Goal: Information Seeking & Learning: Learn about a topic

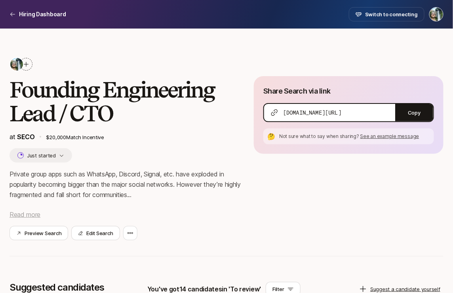
click at [28, 212] on span "Read more" at bounding box center [25, 214] width 31 height 8
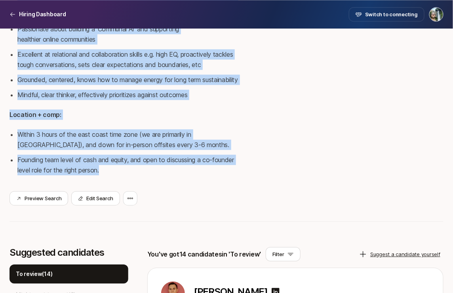
scroll to position [515, 0]
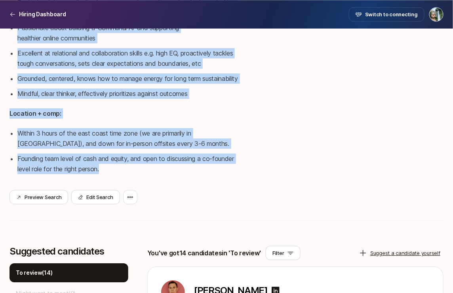
drag, startPoint x: 11, startPoint y: 127, endPoint x: 114, endPoint y: 170, distance: 111.4
copy div "Loremip dolor sita cons ad ElitsEdd, Eiusmod, Tempor, inc. utla etdolore ma ali…"
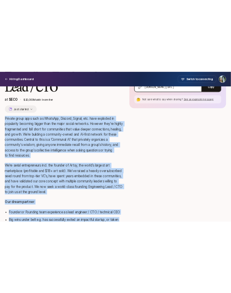
scroll to position [65, 0]
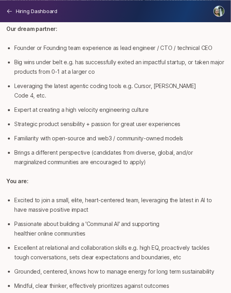
scroll to position [243, 0]
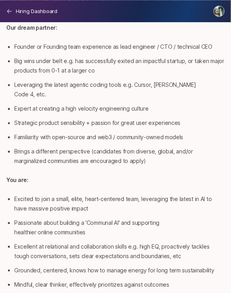
click at [88, 218] on li "Passionate about building a 'Communal AI' and supporting healthier online commu…" at bounding box center [119, 227] width 211 height 19
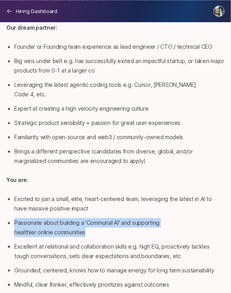
drag, startPoint x: 89, startPoint y: 212, endPoint x: 11, endPoint y: 206, distance: 78.6
click at [14, 218] on li "Passionate about building a 'Communal AI' and supporting healthier online commu…" at bounding box center [119, 227] width 211 height 19
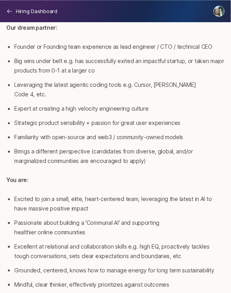
click at [214, 265] on li "Grounded, centered, knows how to manage energy for long term sustainability" at bounding box center [119, 270] width 211 height 10
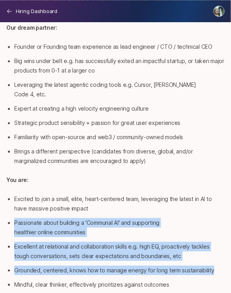
drag, startPoint x: 214, startPoint y: 252, endPoint x: 13, endPoint y: 205, distance: 207.0
click at [13, 205] on div "Private group apps such as WhatsApp, Discord, Signal, etc. have exploded in pop…" at bounding box center [115, 120] width 219 height 480
copy ul "Passionate about building a 'Communal AI' and supporting healthier online commu…"
